Goal: Information Seeking & Learning: Understand process/instructions

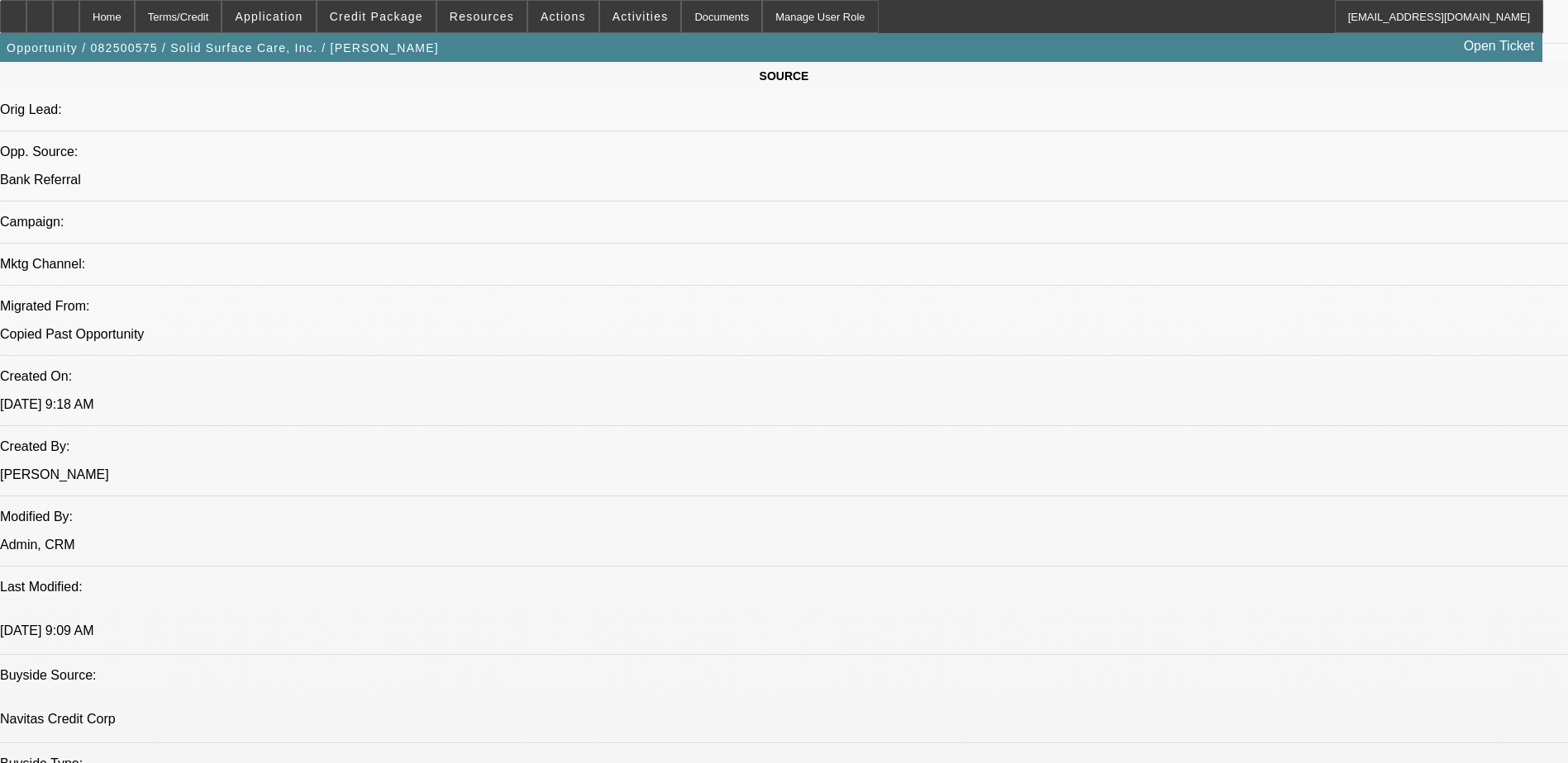
select select "0"
select select "2"
select select "0"
select select "2"
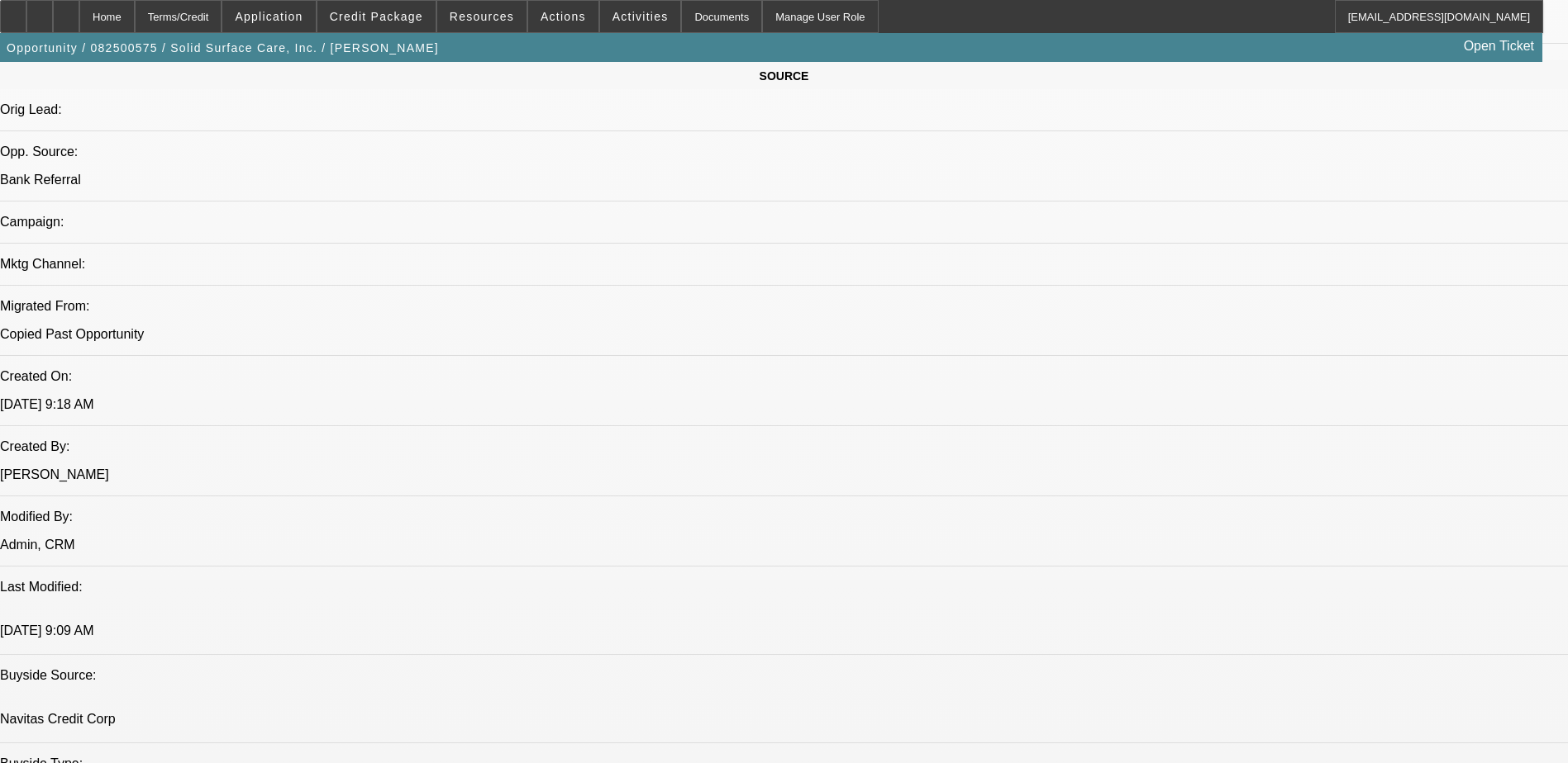
select select "0"
select select "2"
select select "0"
select select "1"
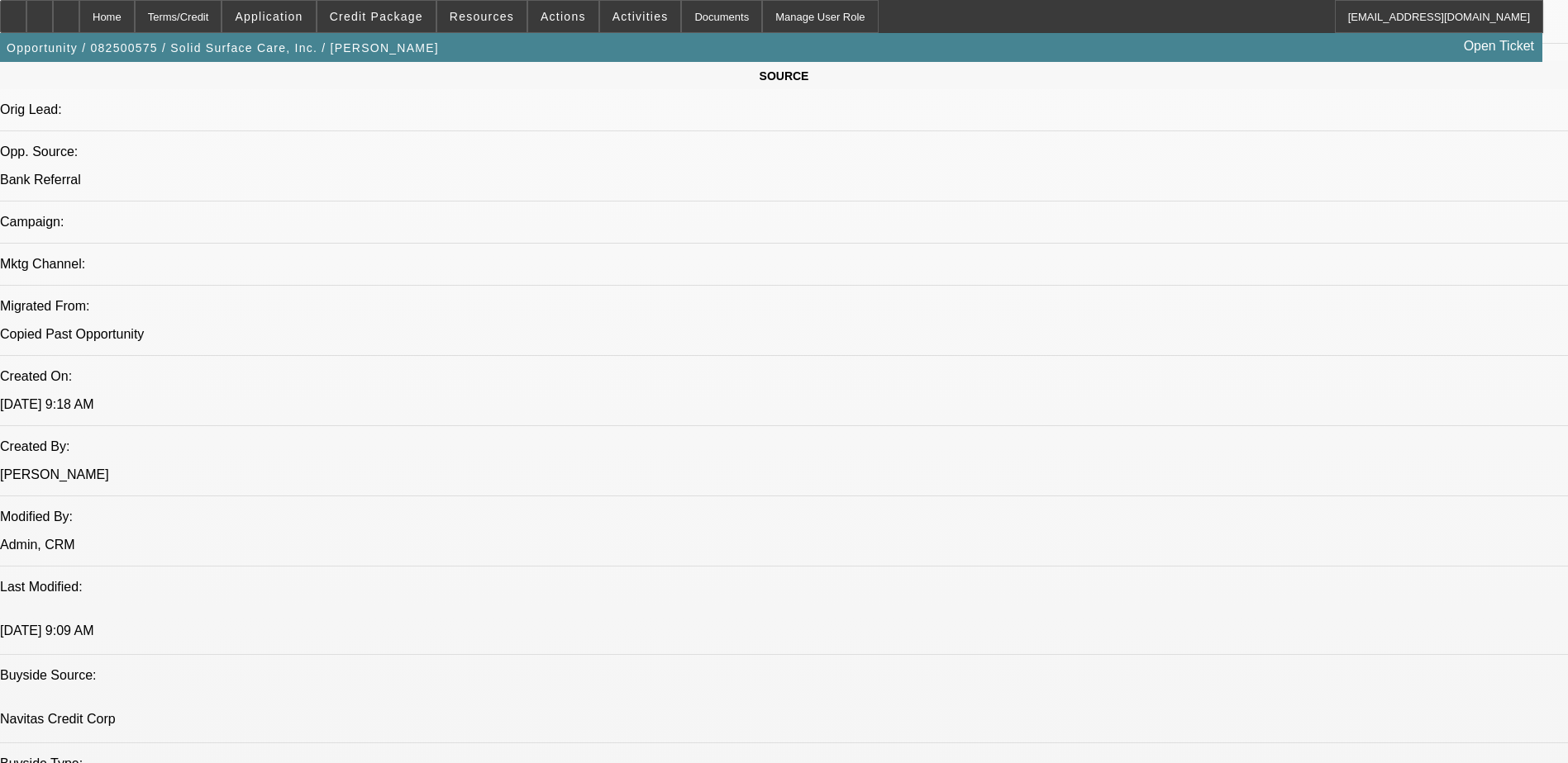
select select "2"
select select "6"
select select "1"
select select "2"
select select "6"
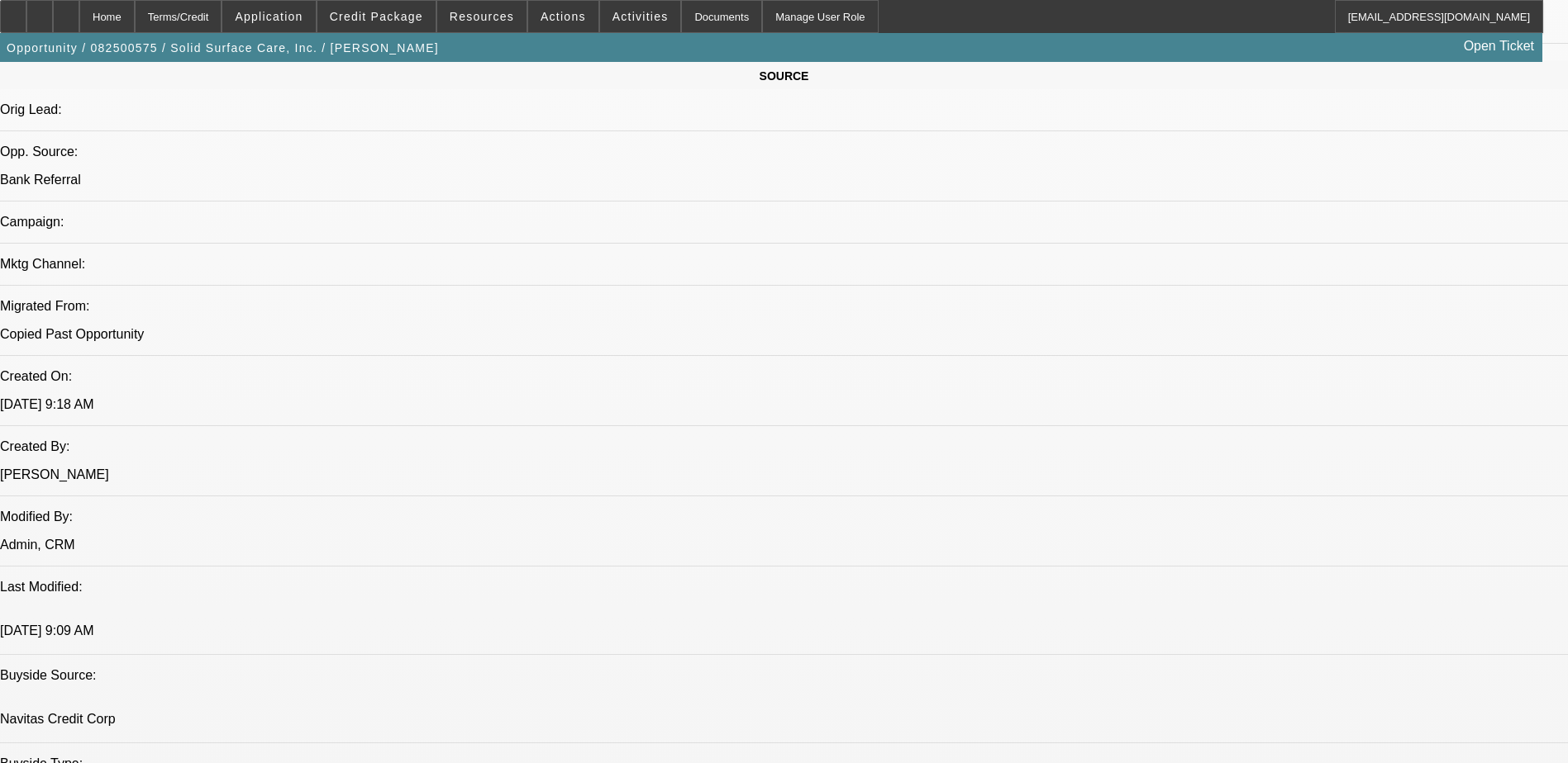
select select "1"
select select "2"
select select "6"
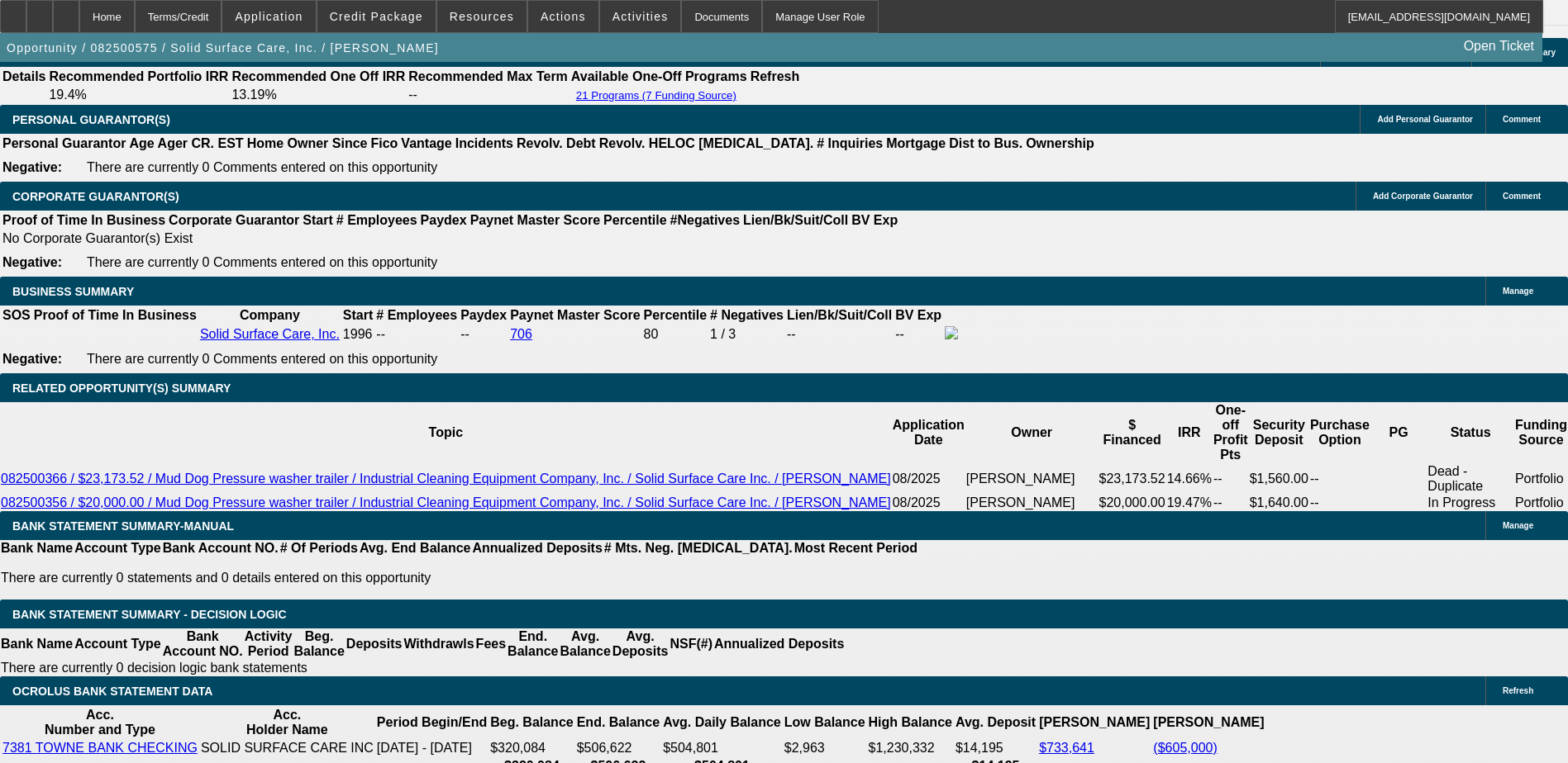
scroll to position [2395, 0]
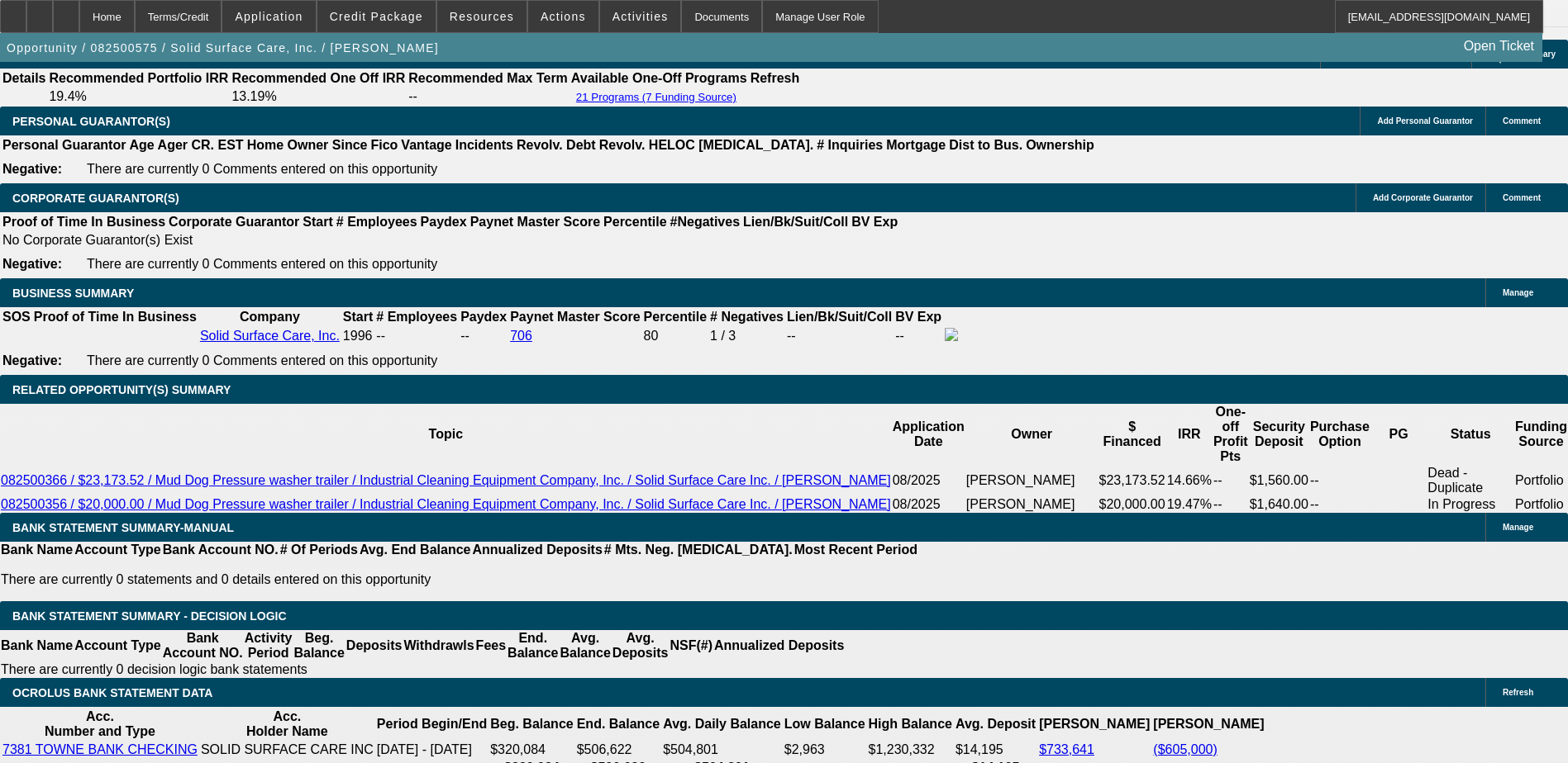
scroll to position [2395, 0]
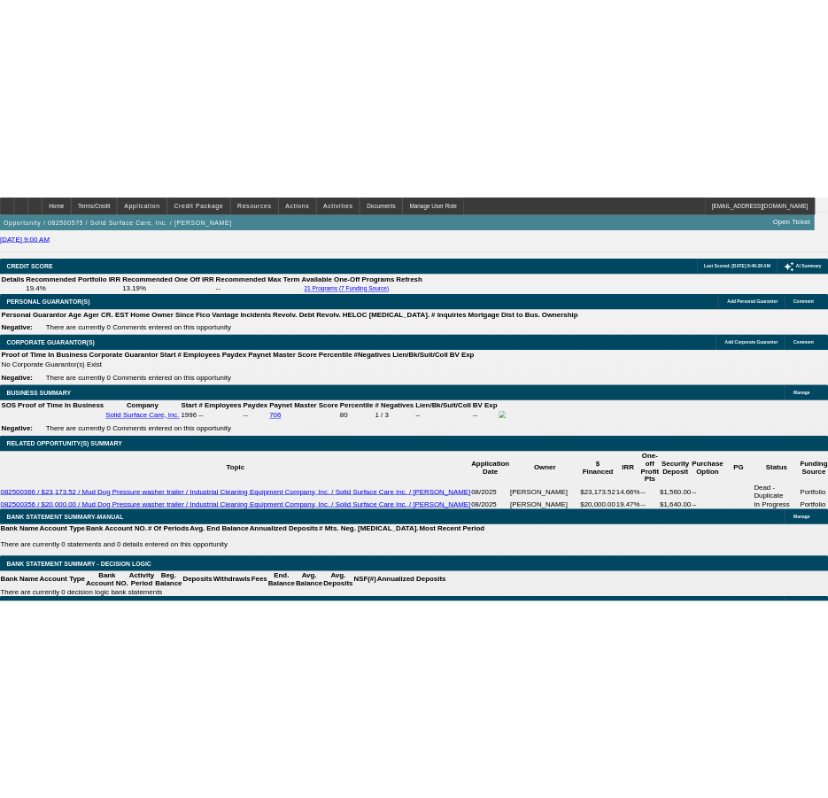
scroll to position [2564, 0]
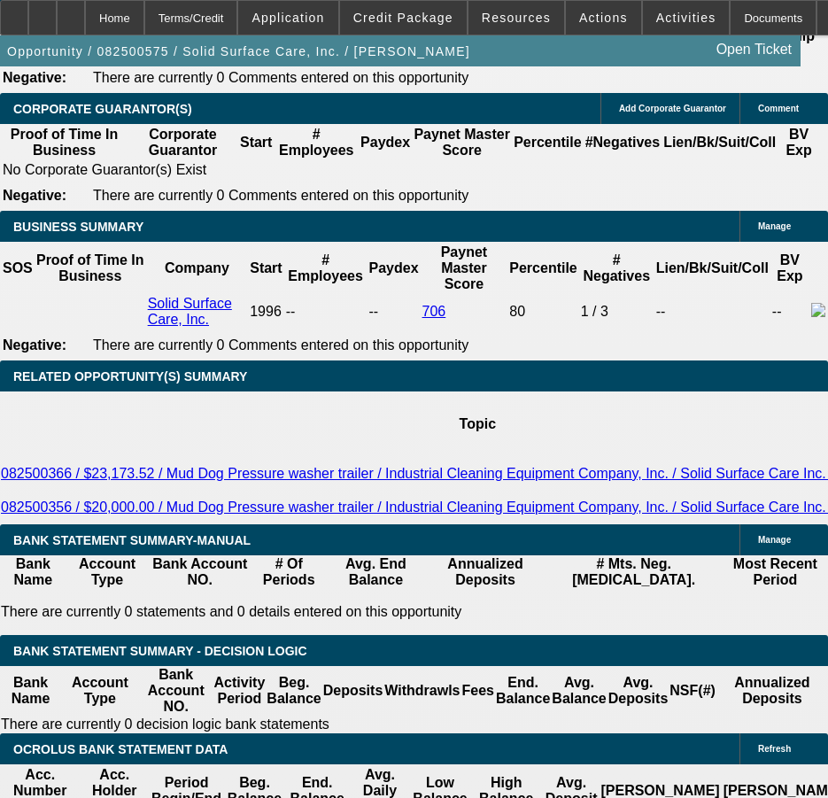
scroll to position [2741, 0]
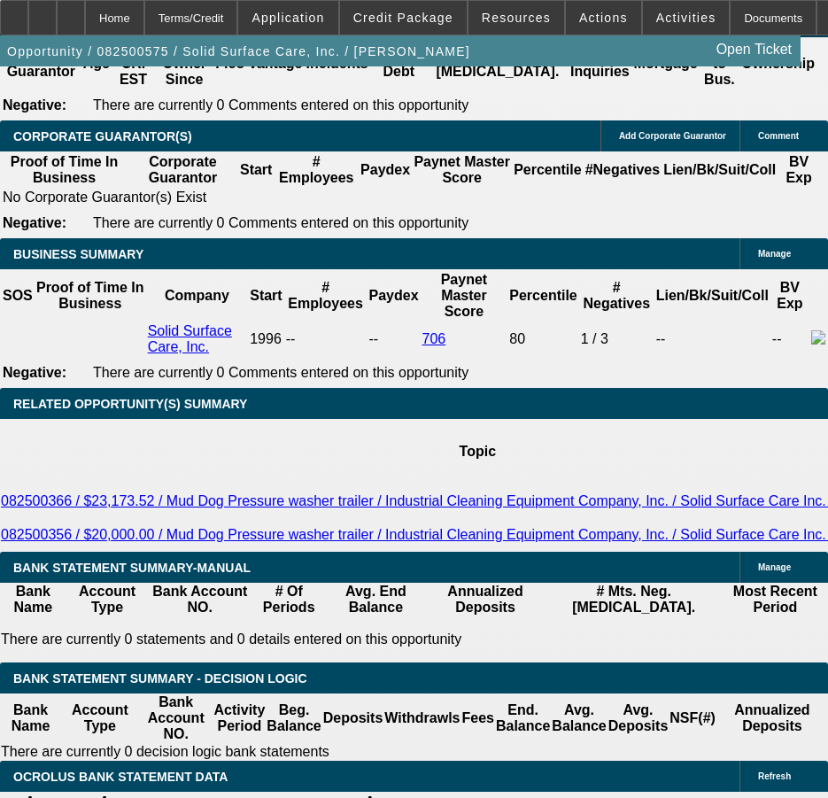
drag, startPoint x: 369, startPoint y: 126, endPoint x: 389, endPoint y: 125, distance: 19.5
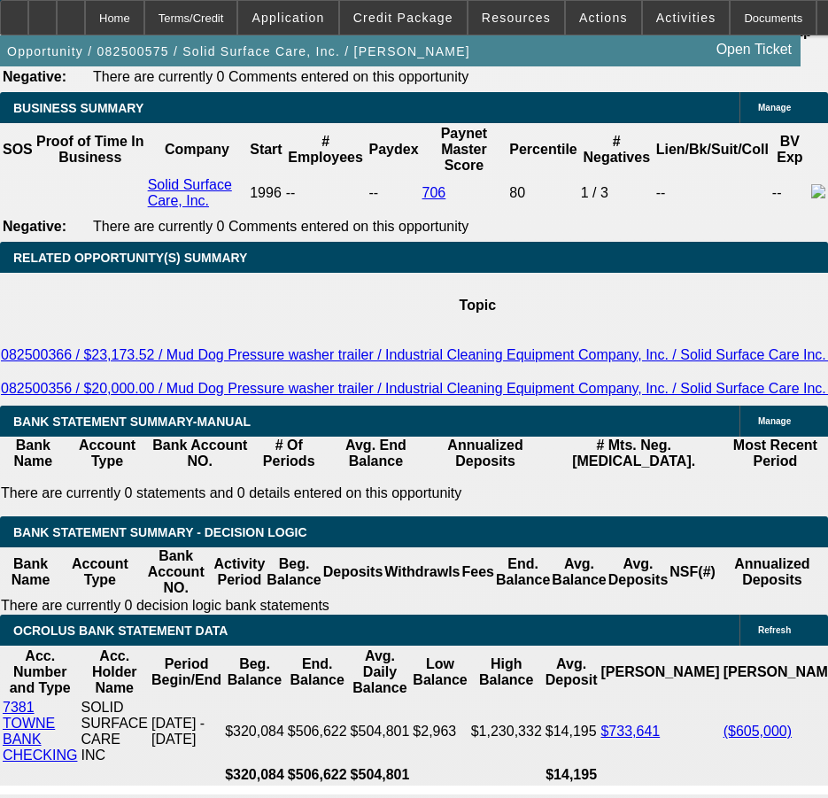
scroll to position [2919, 0]
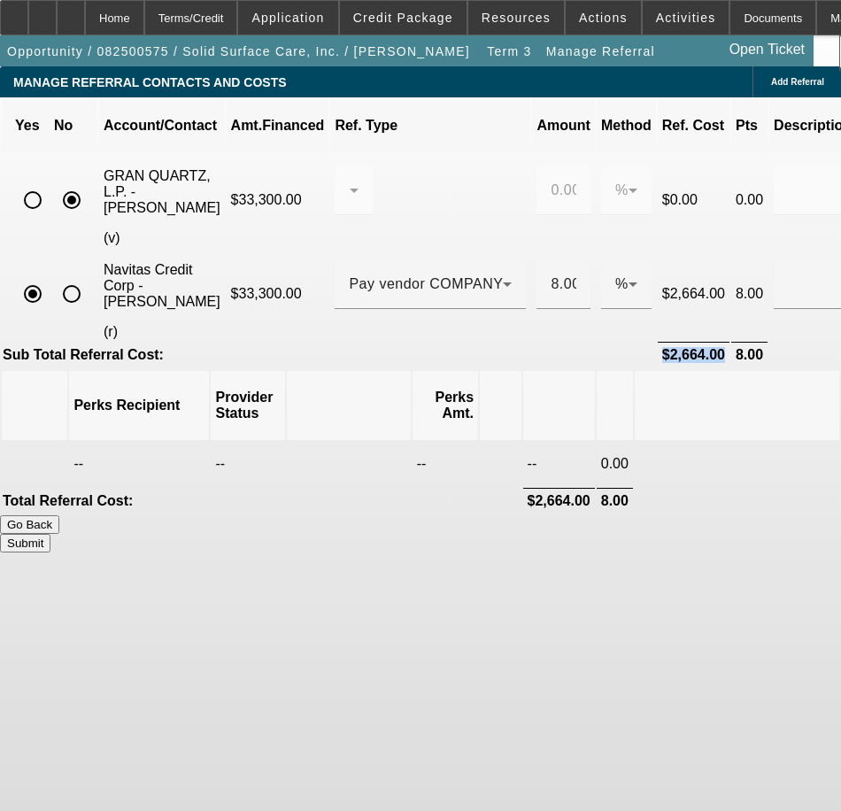
drag, startPoint x: 595, startPoint y: 281, endPoint x: 643, endPoint y: 277, distance: 47.9
click at [662, 347] on b "$2,664.00" at bounding box center [693, 354] width 63 height 15
click at [221, 18] on div "Terms/Credit" at bounding box center [191, 17] width 94 height 35
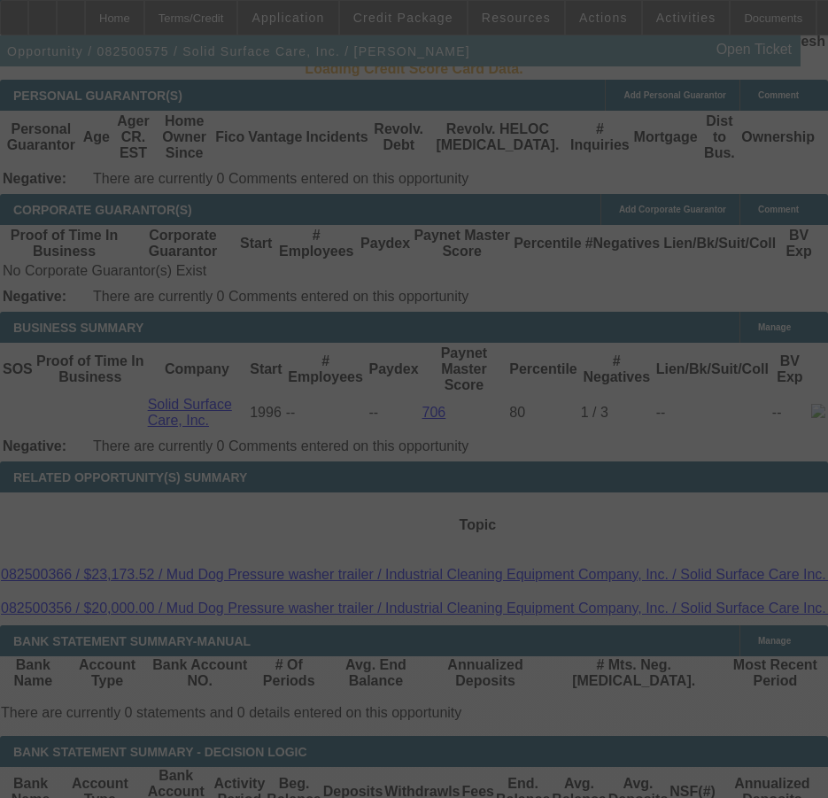
scroll to position [2649, 0]
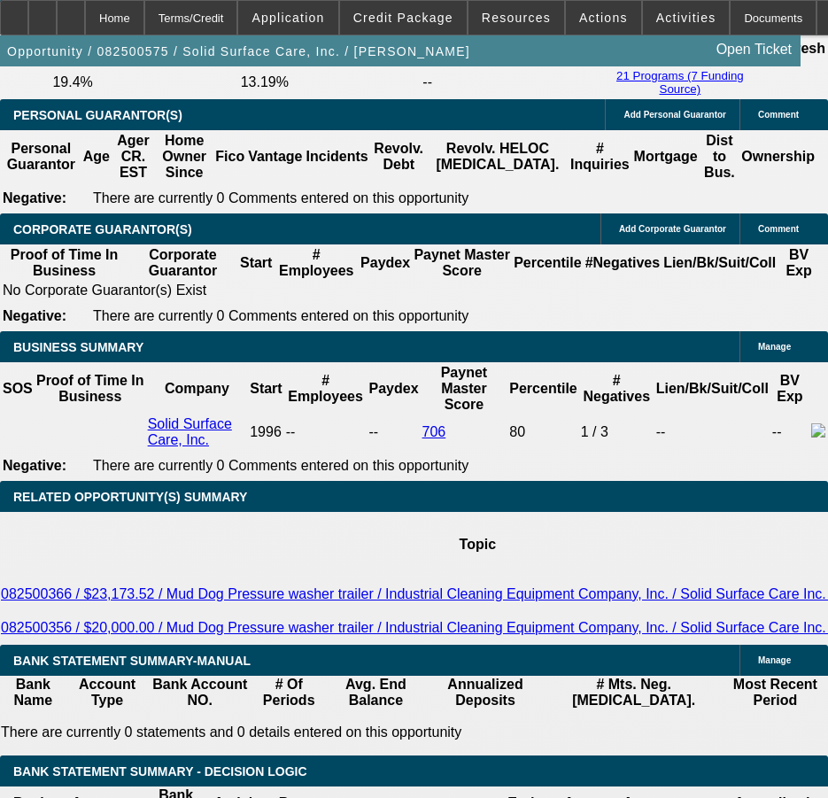
select select "0"
select select "2"
select select "0"
select select "6"
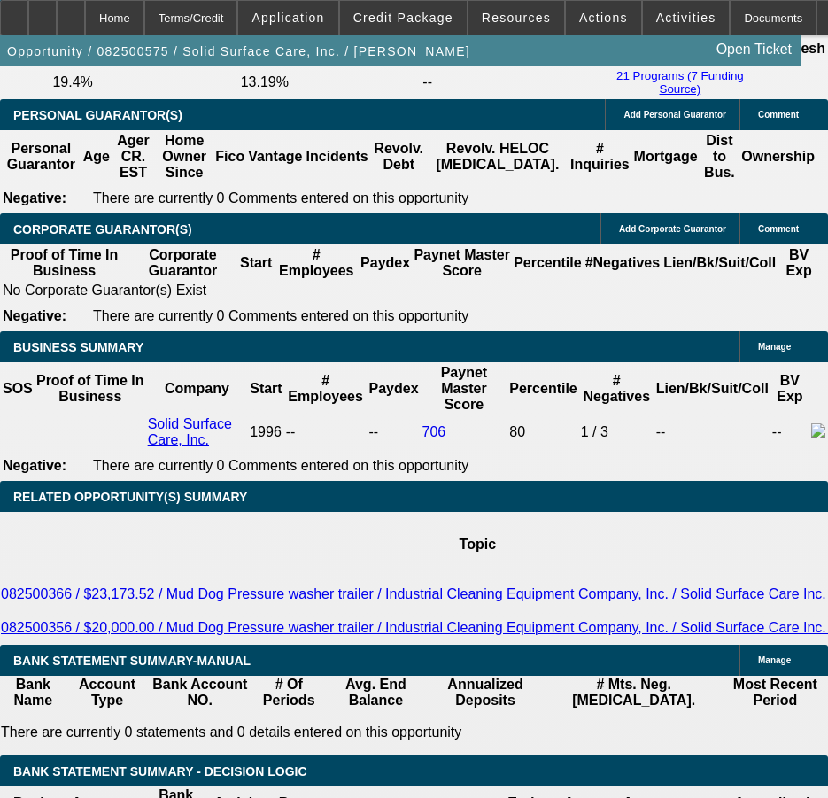
select select "0"
select select "2"
select select "0"
select select "6"
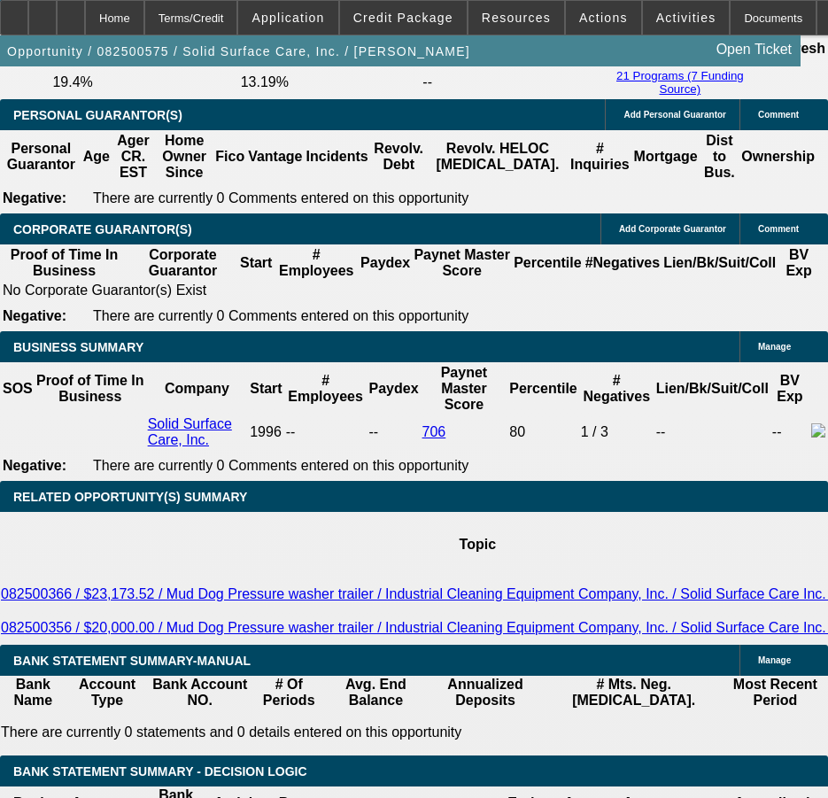
select select "0"
select select "2"
select select "0"
select select "6"
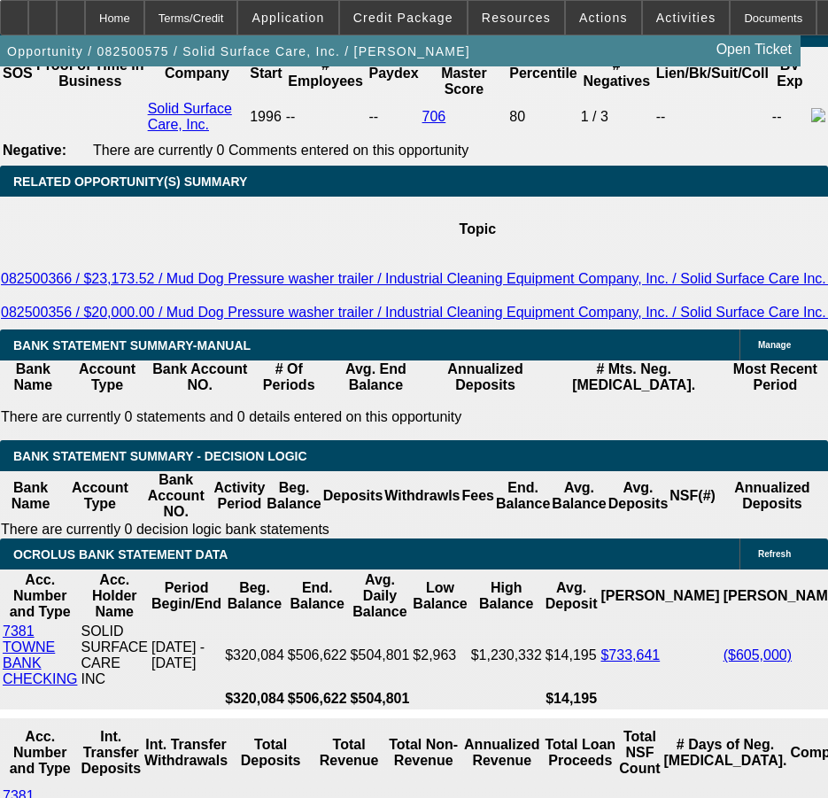
scroll to position [3003, 0]
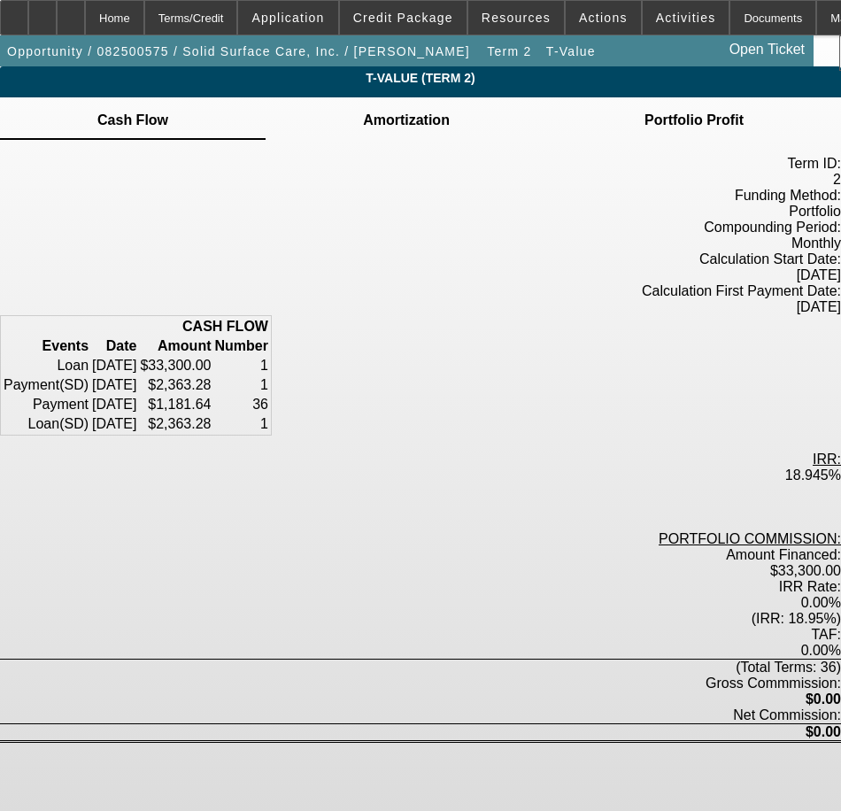
drag, startPoint x: 284, startPoint y: 340, endPoint x: 361, endPoint y: 340, distance: 77.0
click at [269, 376] on tr "Payment (SD) [DATE] $2,363.28 1" at bounding box center [136, 385] width 267 height 18
click at [669, 611] on div "(IRR: 18.95%)" at bounding box center [420, 619] width 841 height 16
drag, startPoint x: 530, startPoint y: 329, endPoint x: 576, endPoint y: 340, distance: 46.4
click at [212, 376] on td "$2,363.28" at bounding box center [175, 385] width 73 height 18
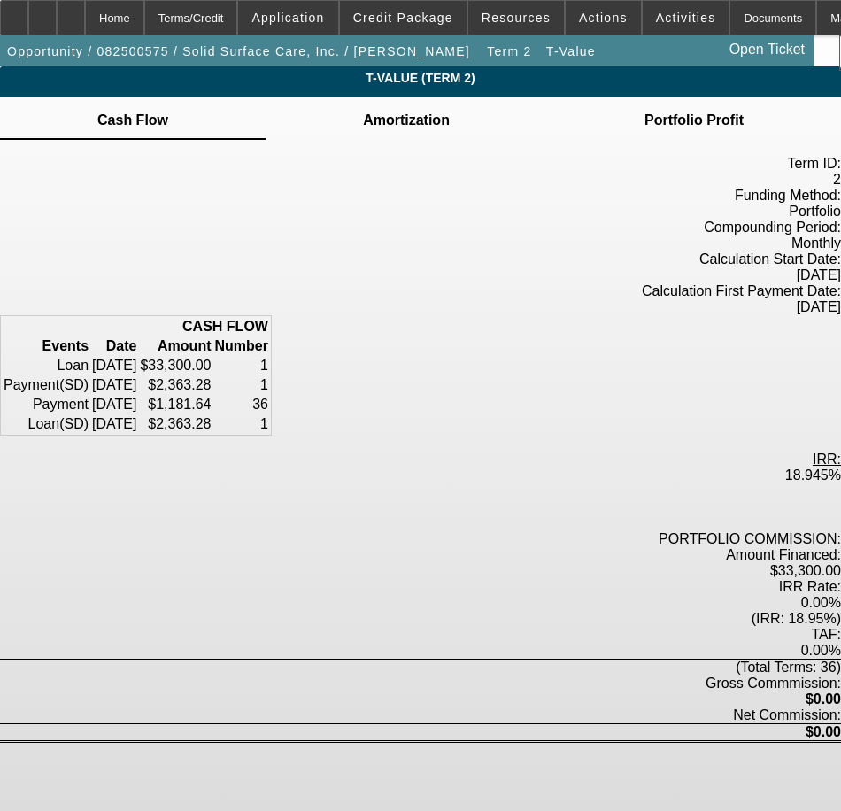
drag, startPoint x: 576, startPoint y: 340, endPoint x: 548, endPoint y: 339, distance: 27.5
click at [212, 376] on td "$2,363.28" at bounding box center [175, 385] width 73 height 18
drag, startPoint x: 525, startPoint y: 334, endPoint x: 573, endPoint y: 334, distance: 47.8
click at [212, 376] on td "$2,363.28" at bounding box center [175, 385] width 73 height 18
drag, startPoint x: 240, startPoint y: 329, endPoint x: 317, endPoint y: 329, distance: 77.0
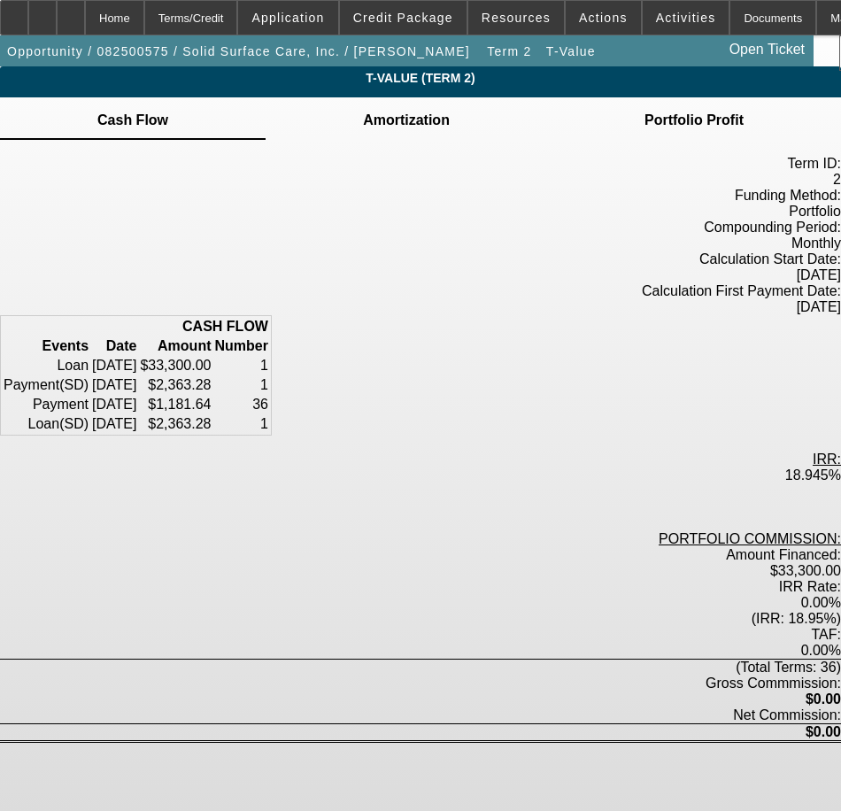
click at [269, 376] on tr "Payment (SD) [DATE] $2,363.28 1" at bounding box center [136, 385] width 267 height 18
drag, startPoint x: 317, startPoint y: 329, endPoint x: 313, endPoint y: 384, distance: 55.0
click at [89, 415] on td "Loan ([GEOGRAPHIC_DATA])" at bounding box center [46, 424] width 87 height 18
drag, startPoint x: 399, startPoint y: 425, endPoint x: 446, endPoint y: 421, distance: 47.1
click at [446, 468] on div "18.945%" at bounding box center [420, 476] width 841 height 16
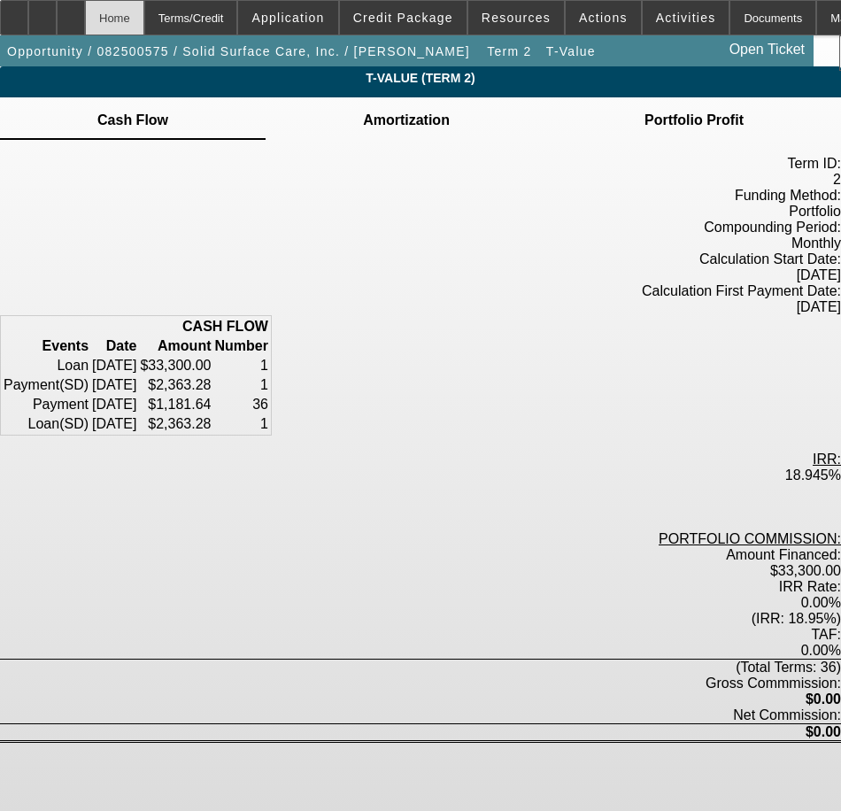
click at [144, 23] on div "Home" at bounding box center [114, 17] width 59 height 35
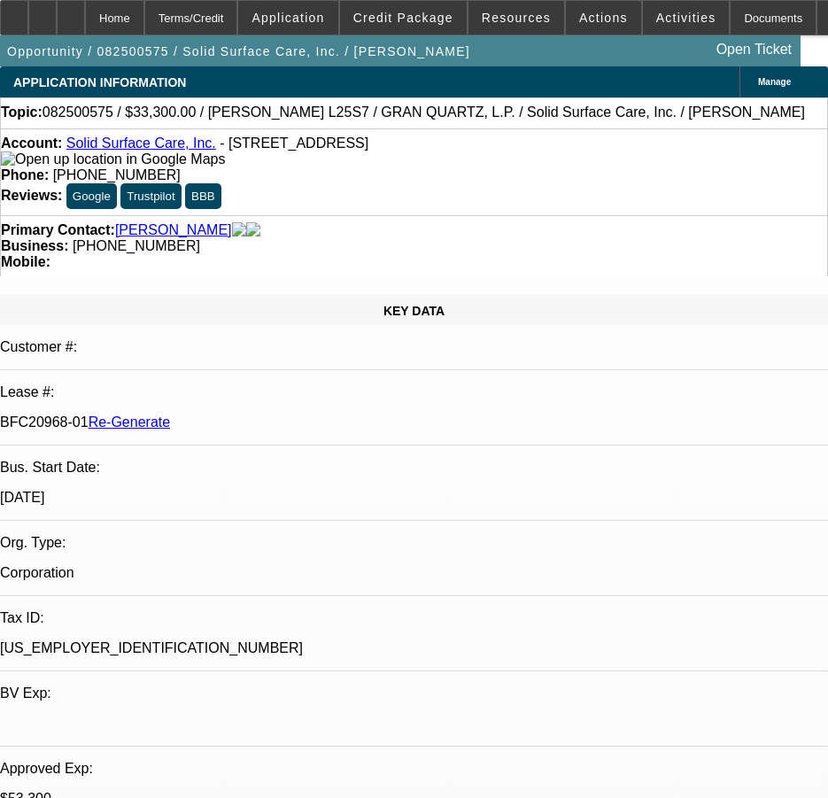
select select "0"
select select "2"
select select "0"
select select "6"
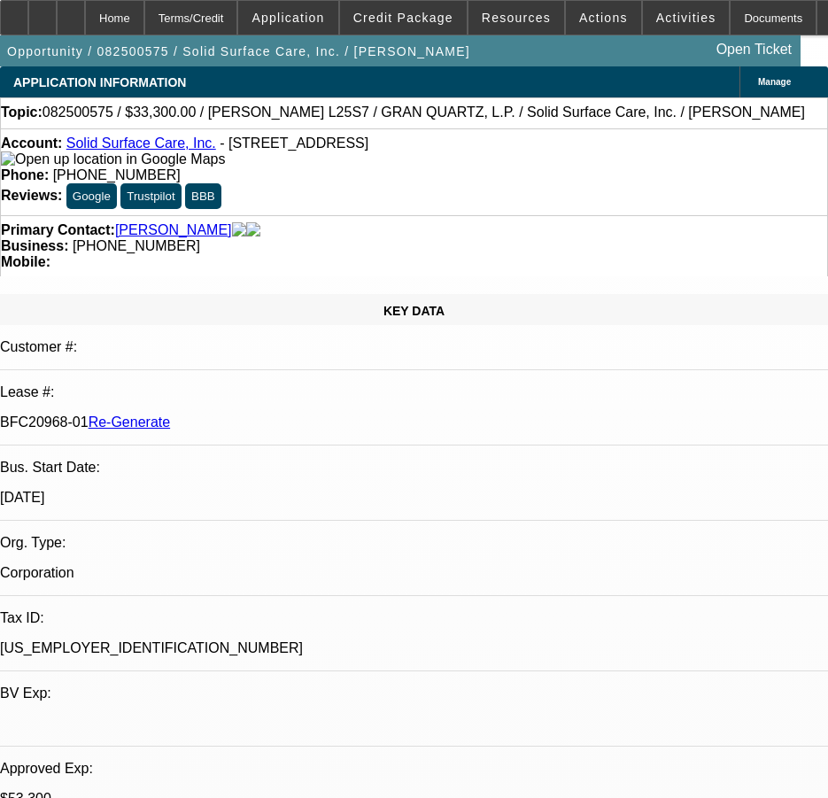
select select "0"
select select "2"
select select "0"
select select "6"
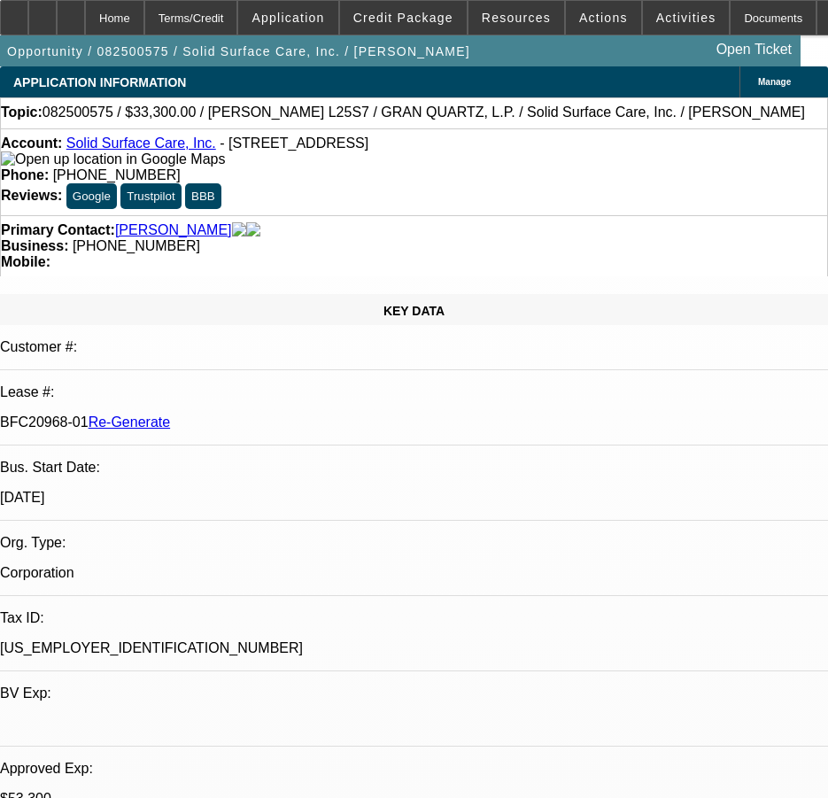
select select "0"
select select "2"
select select "0"
select select "6"
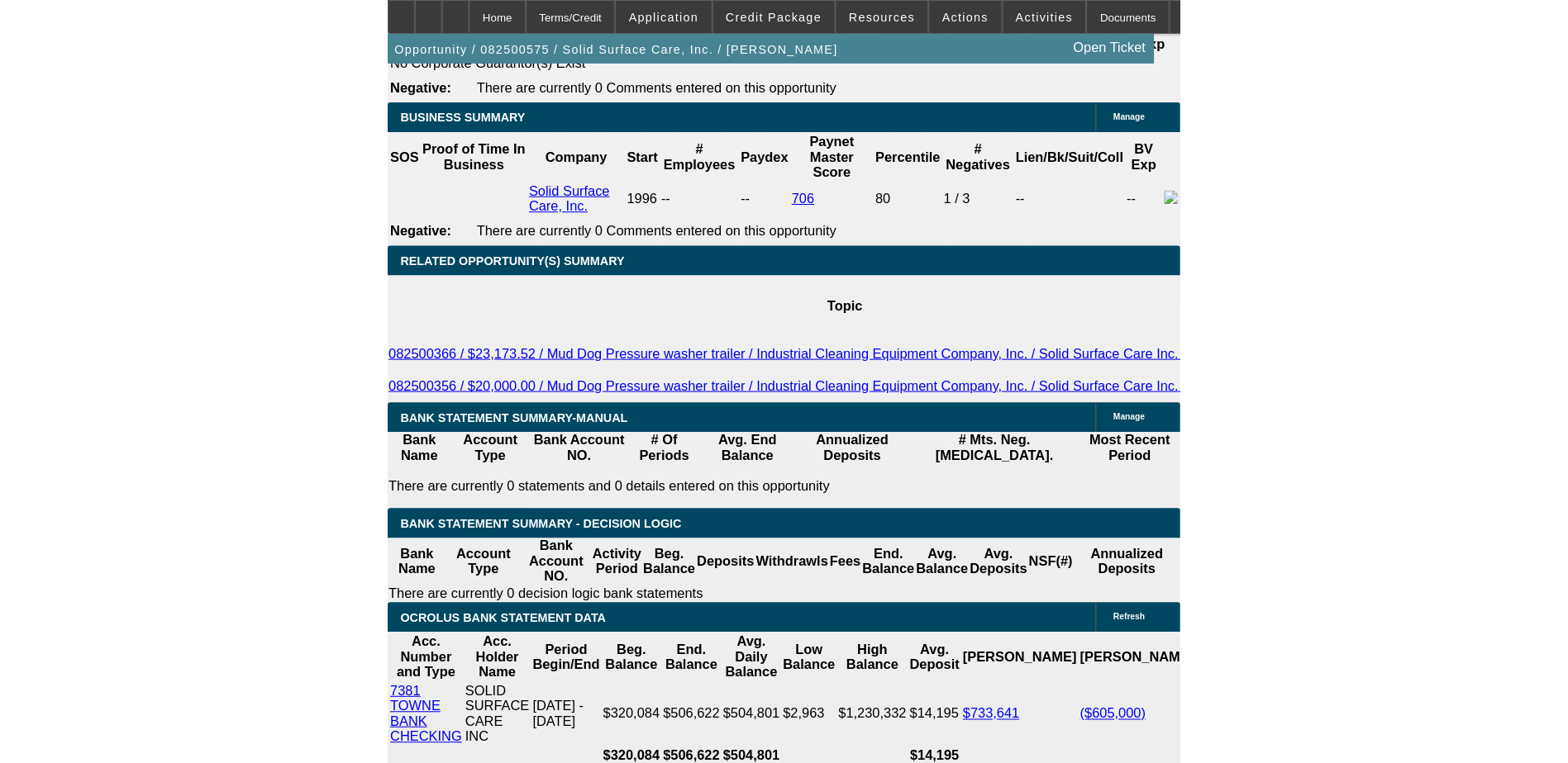
scroll to position [2643, 0]
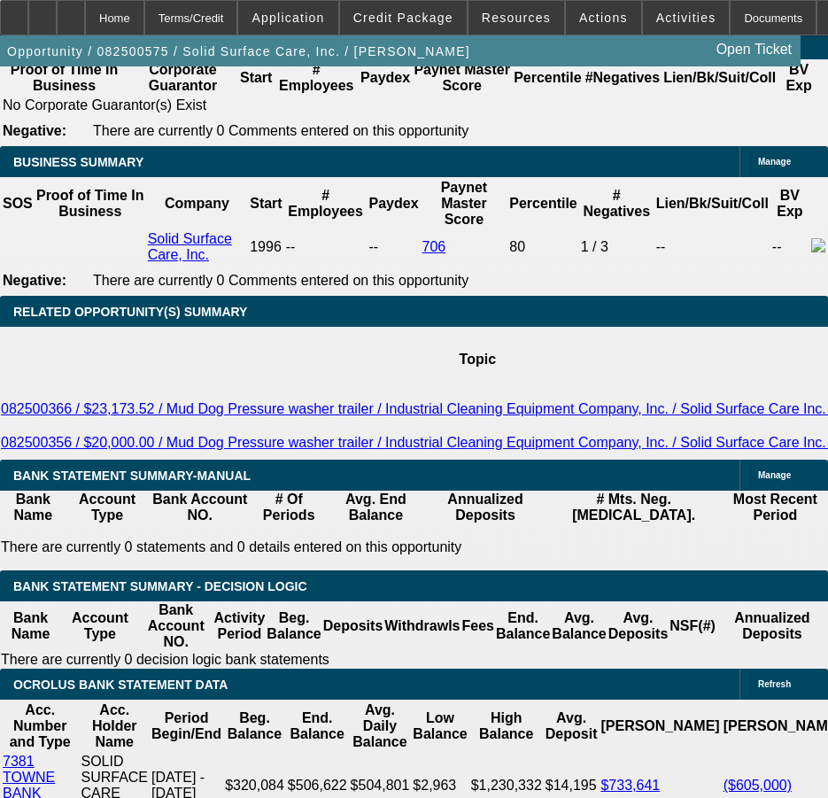
drag, startPoint x: 221, startPoint y: 475, endPoint x: 272, endPoint y: 473, distance: 50.5
type input "$1,276.17"
drag, startPoint x: 334, startPoint y: 356, endPoint x: 383, endPoint y: 360, distance: 48.8
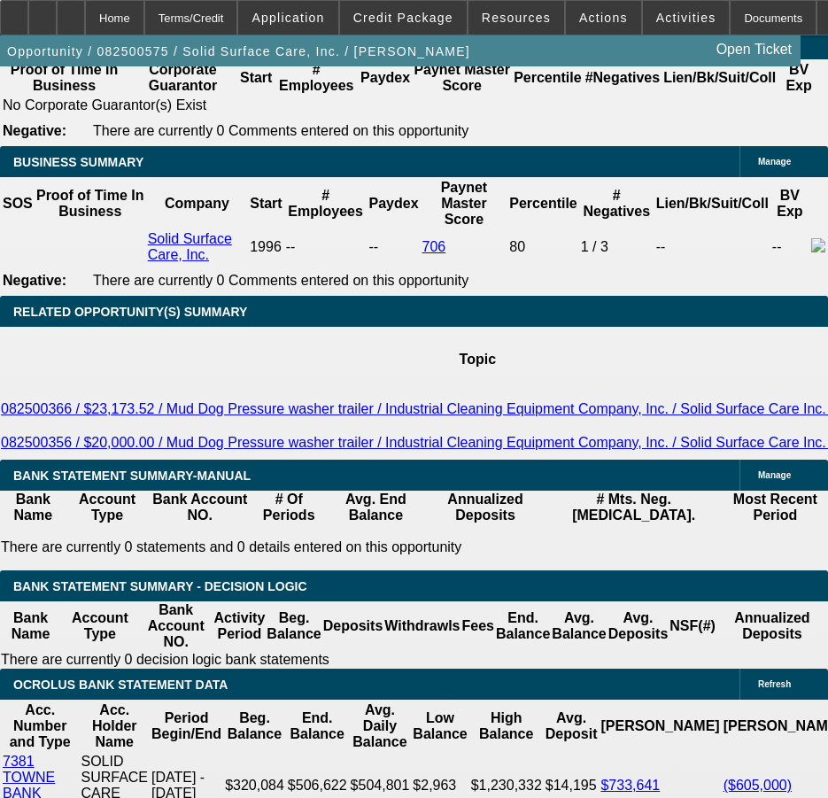
drag, startPoint x: 383, startPoint y: 360, endPoint x: 356, endPoint y: 284, distance: 79.8
drag, startPoint x: 330, startPoint y: 287, endPoint x: 388, endPoint y: 287, distance: 57.6
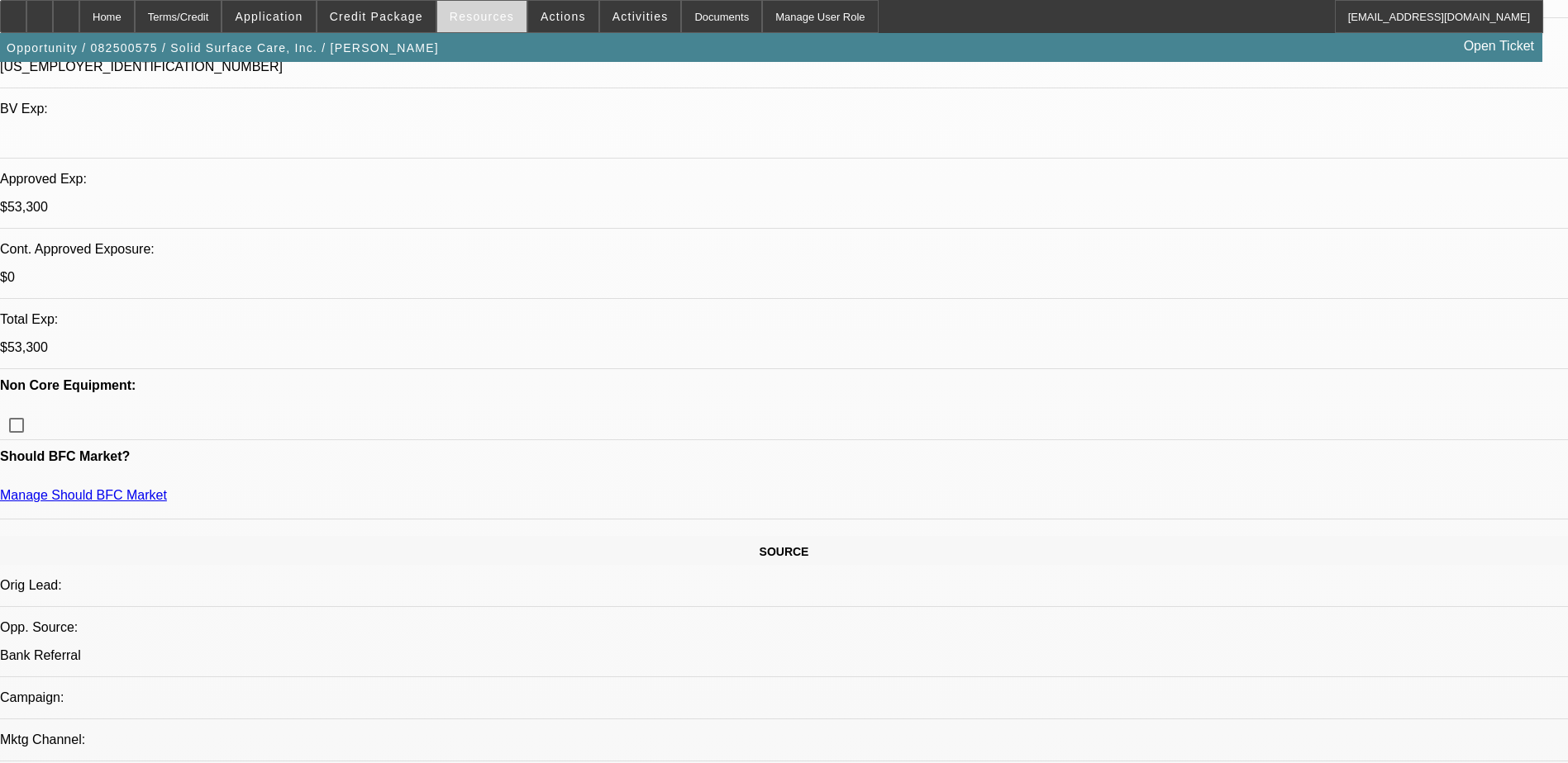
scroll to position [413, 0]
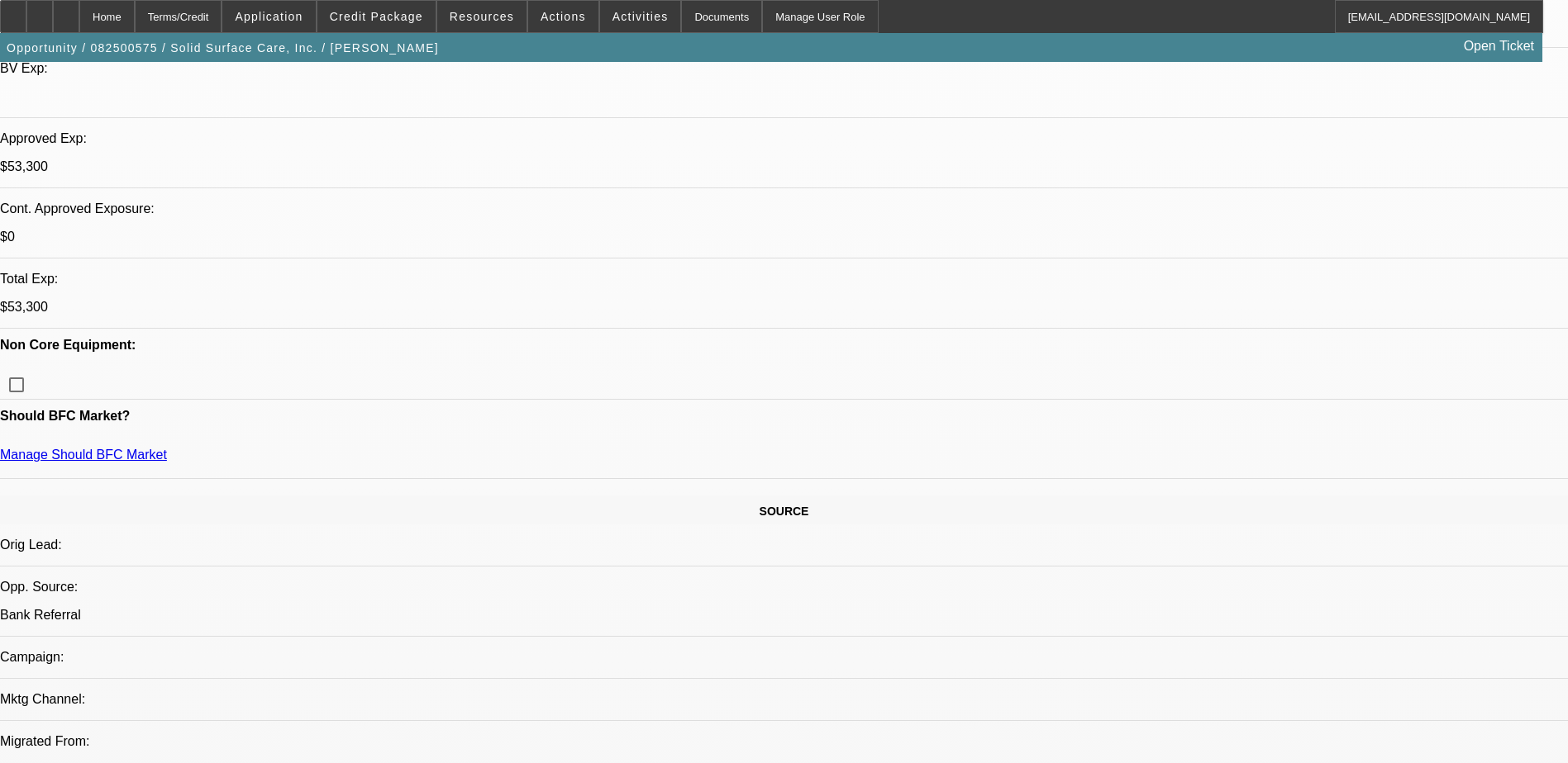
select select "0"
select select "2"
select select "0"
select select "2"
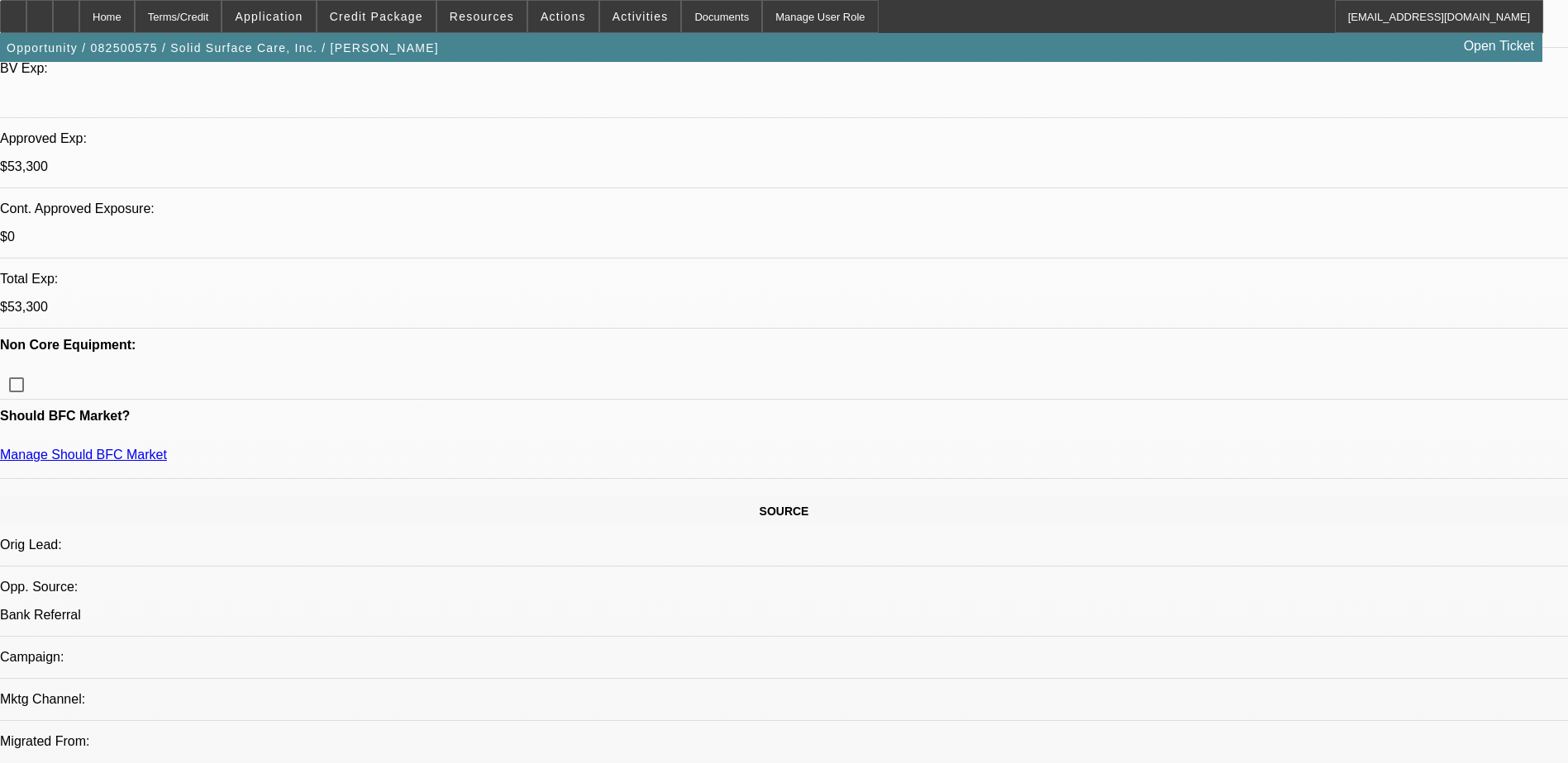
select select "0"
select select "2"
select select "0"
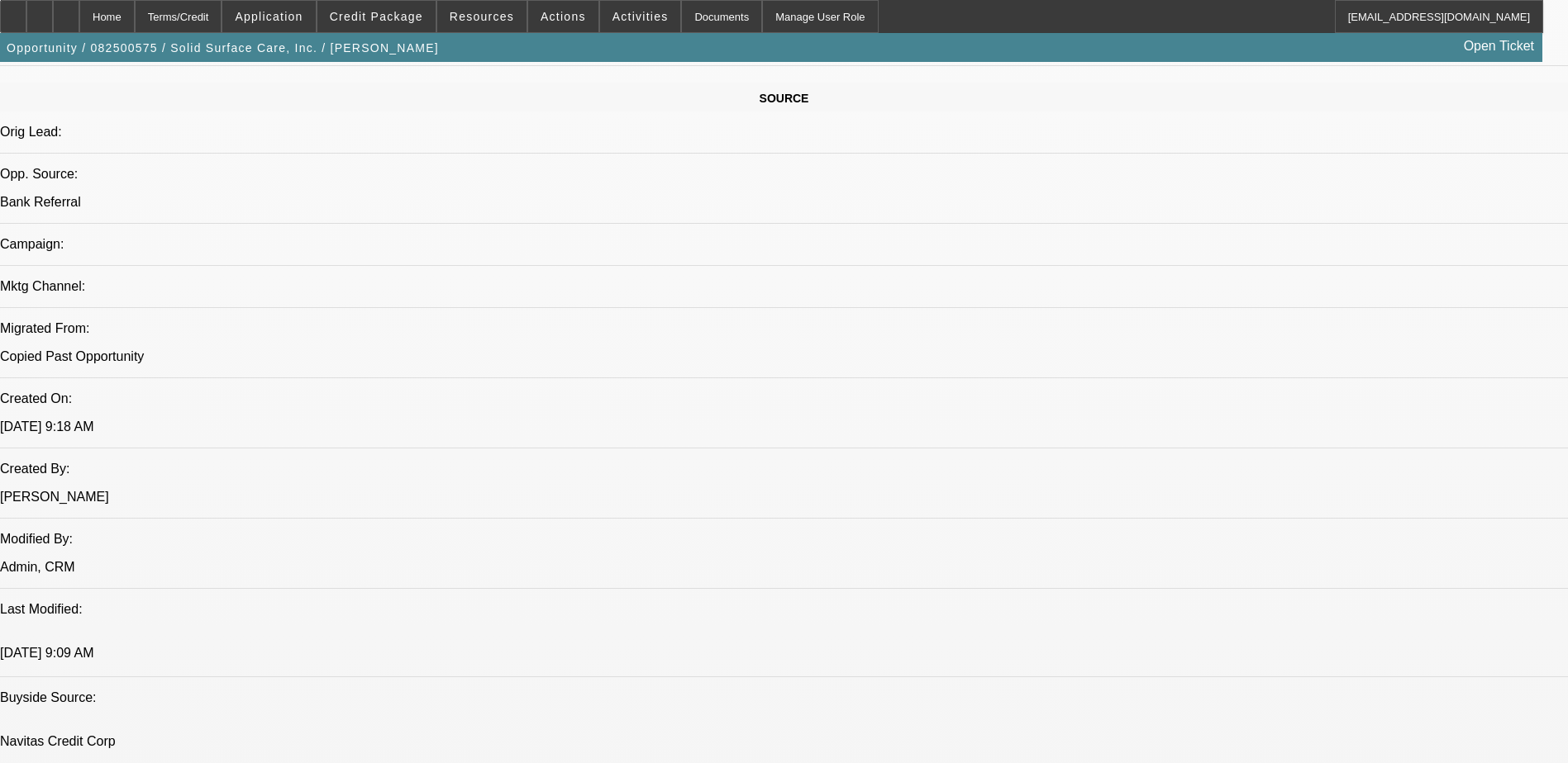
select select "1"
select select "2"
select select "6"
select select "1"
select select "2"
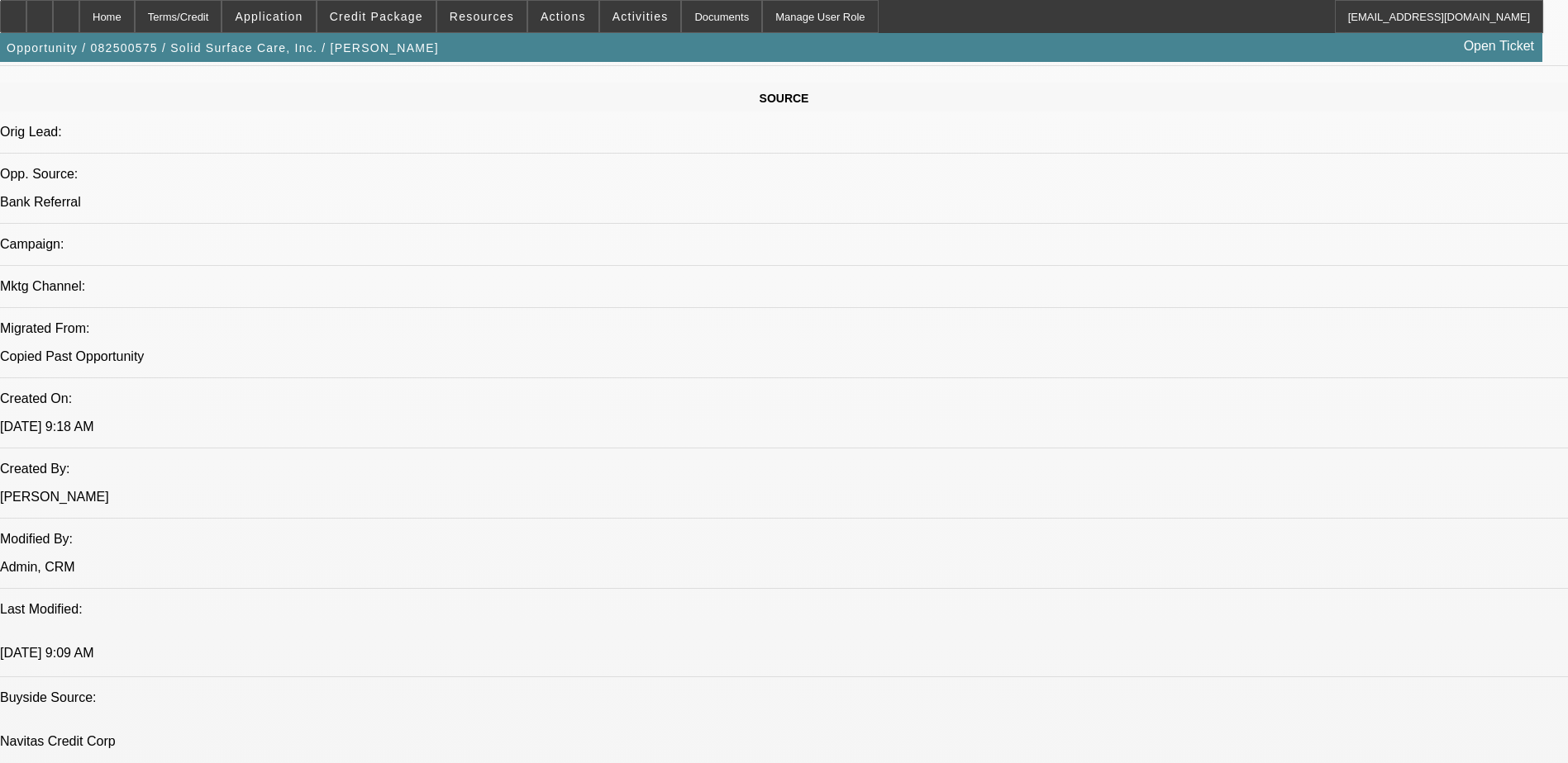
select select "6"
select select "1"
select select "2"
select select "6"
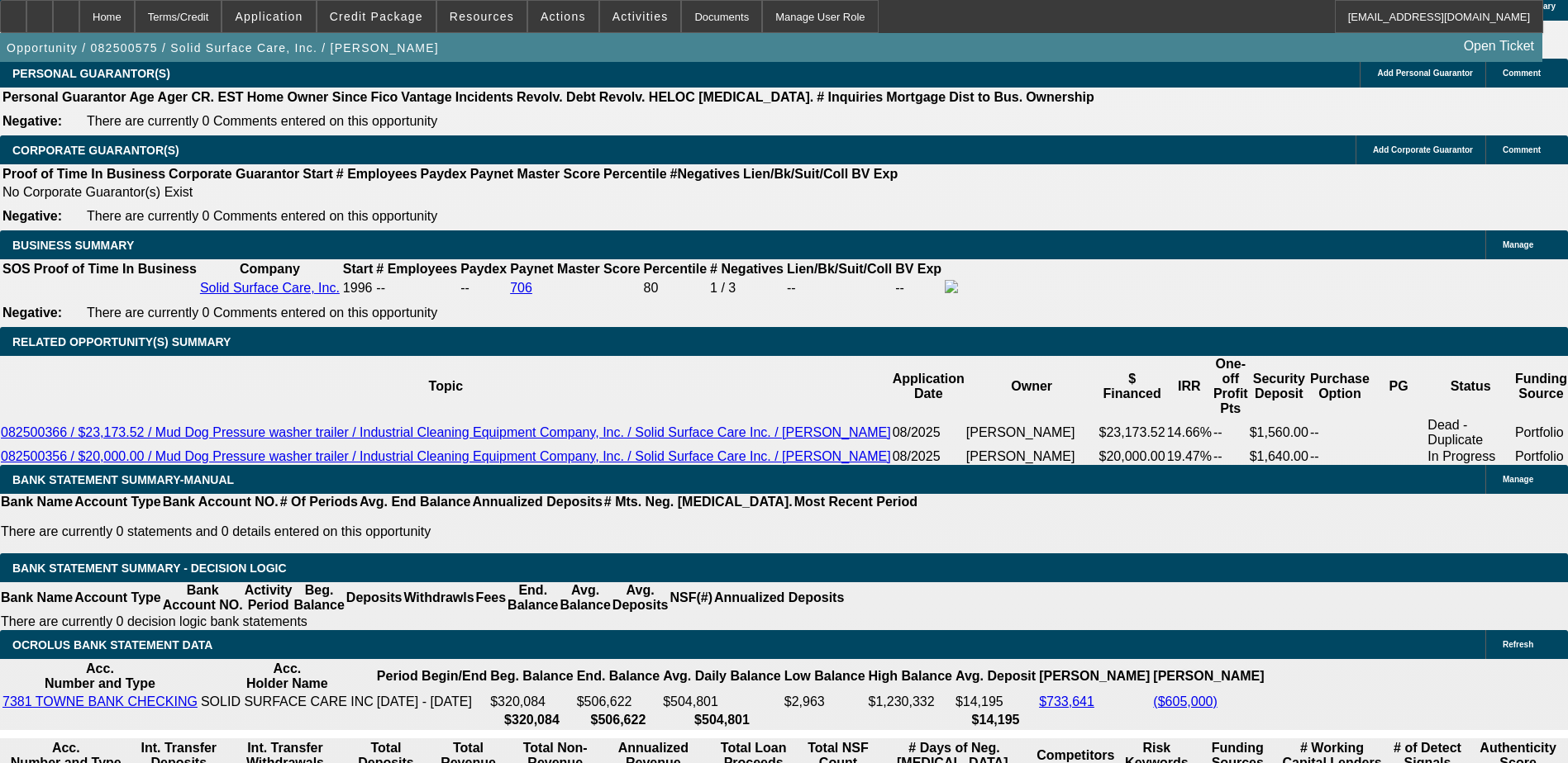
scroll to position [2395, 0]
